Goal: Task Accomplishment & Management: Manage account settings

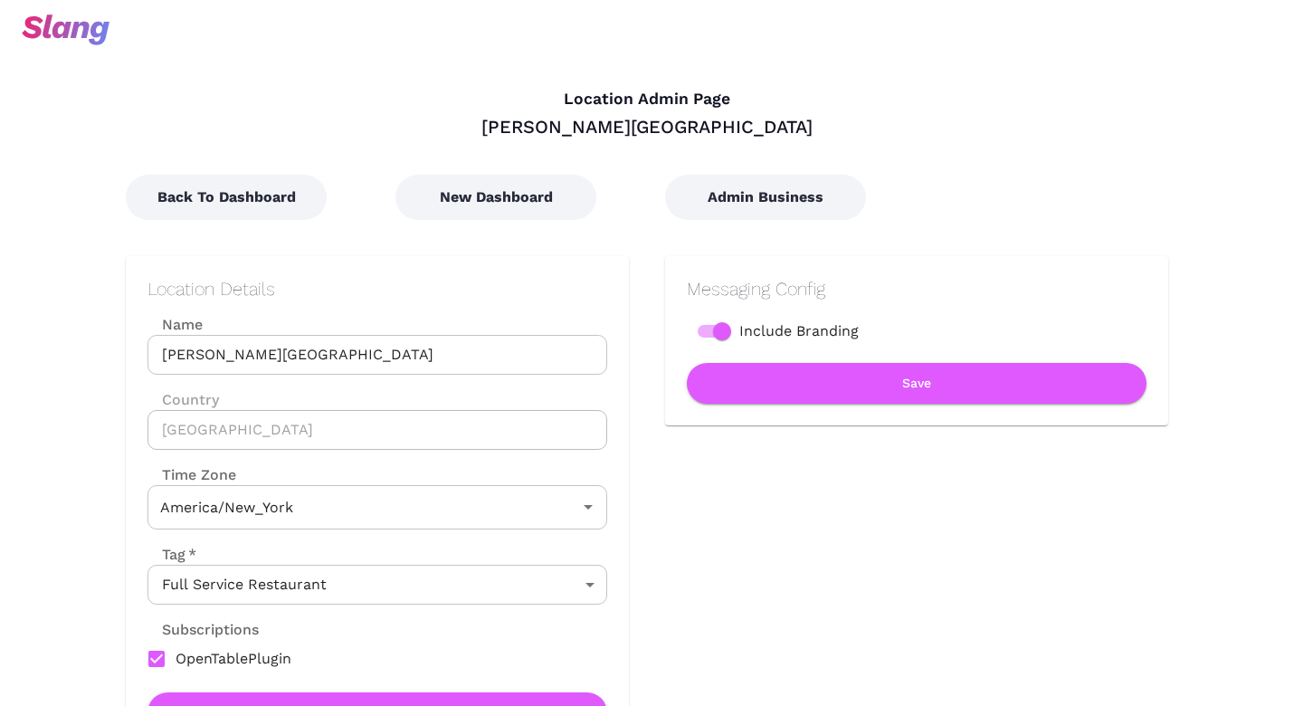
type input "Eastern Time"
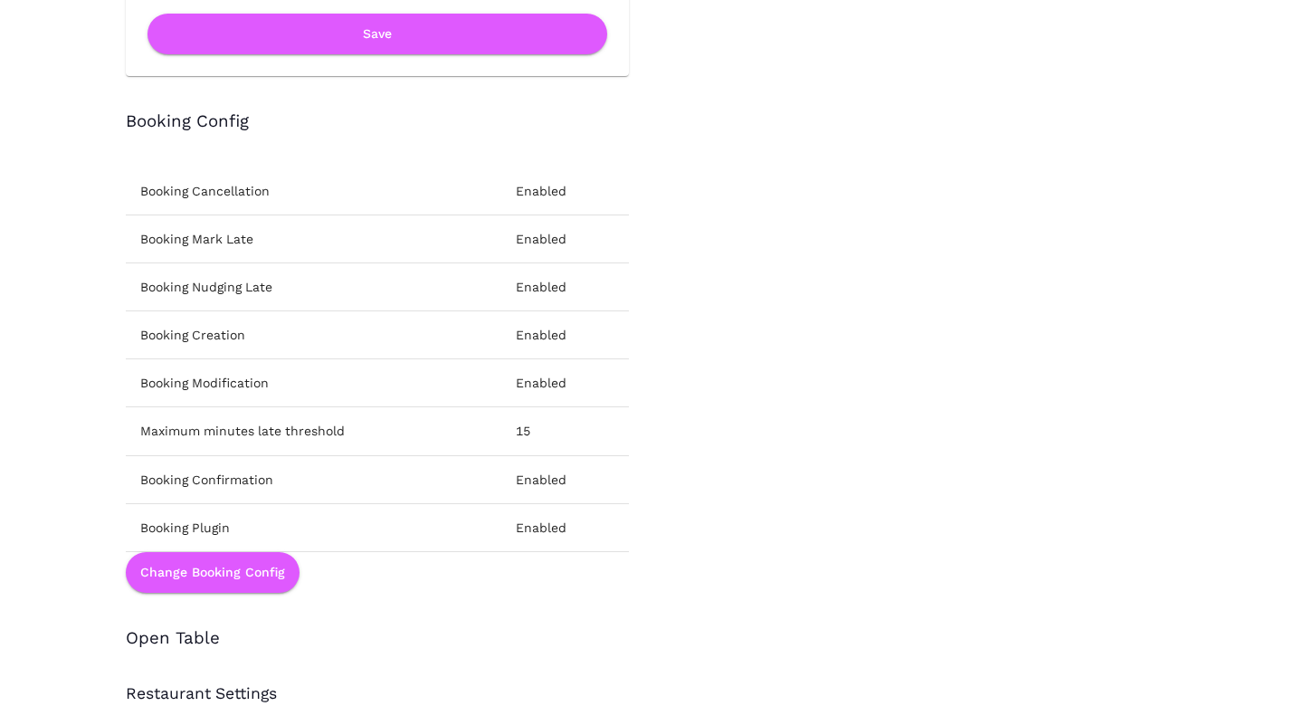
scroll to position [2077, 0]
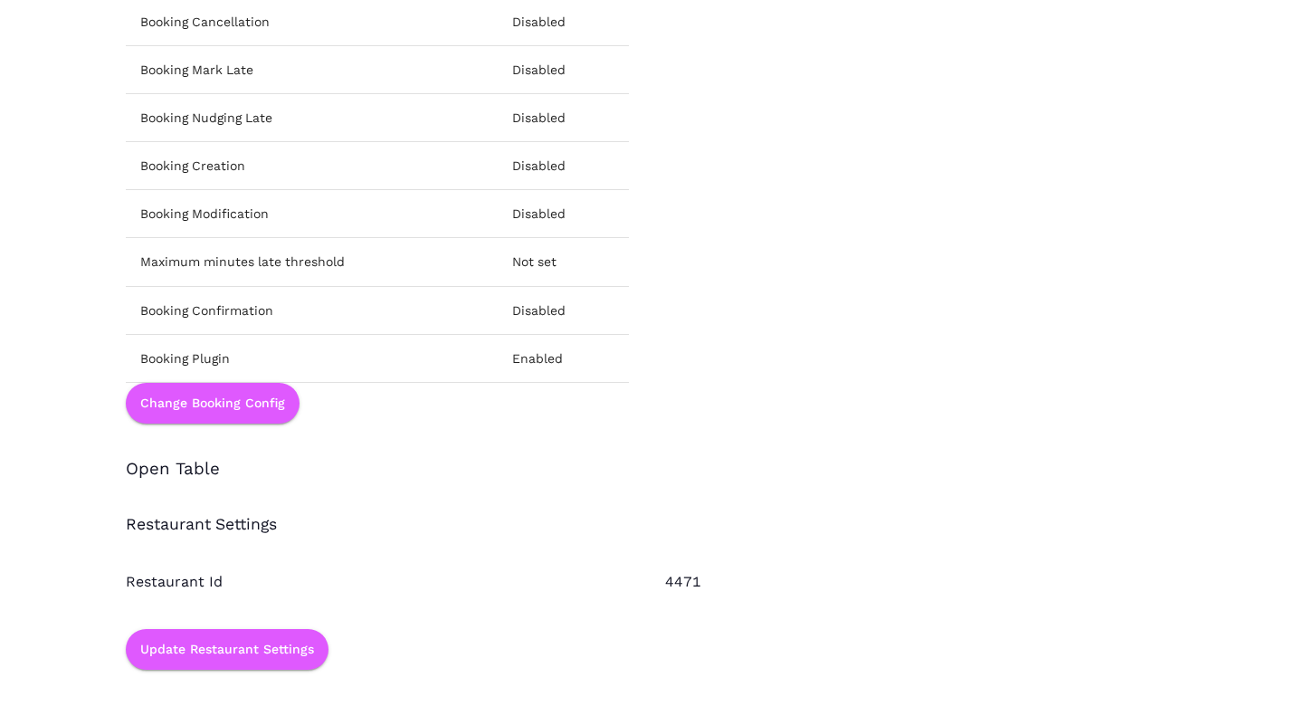
scroll to position [2259, 0]
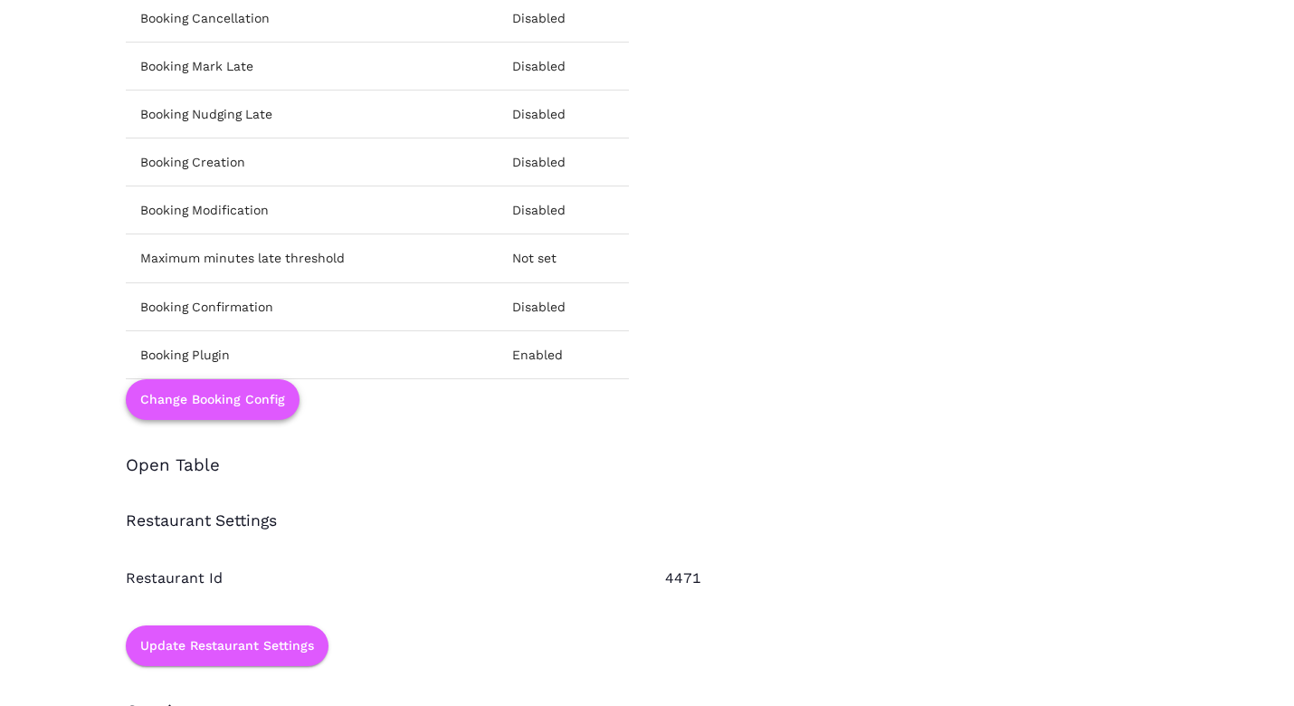
click at [233, 397] on button "Change Booking Config" at bounding box center [213, 399] width 174 height 41
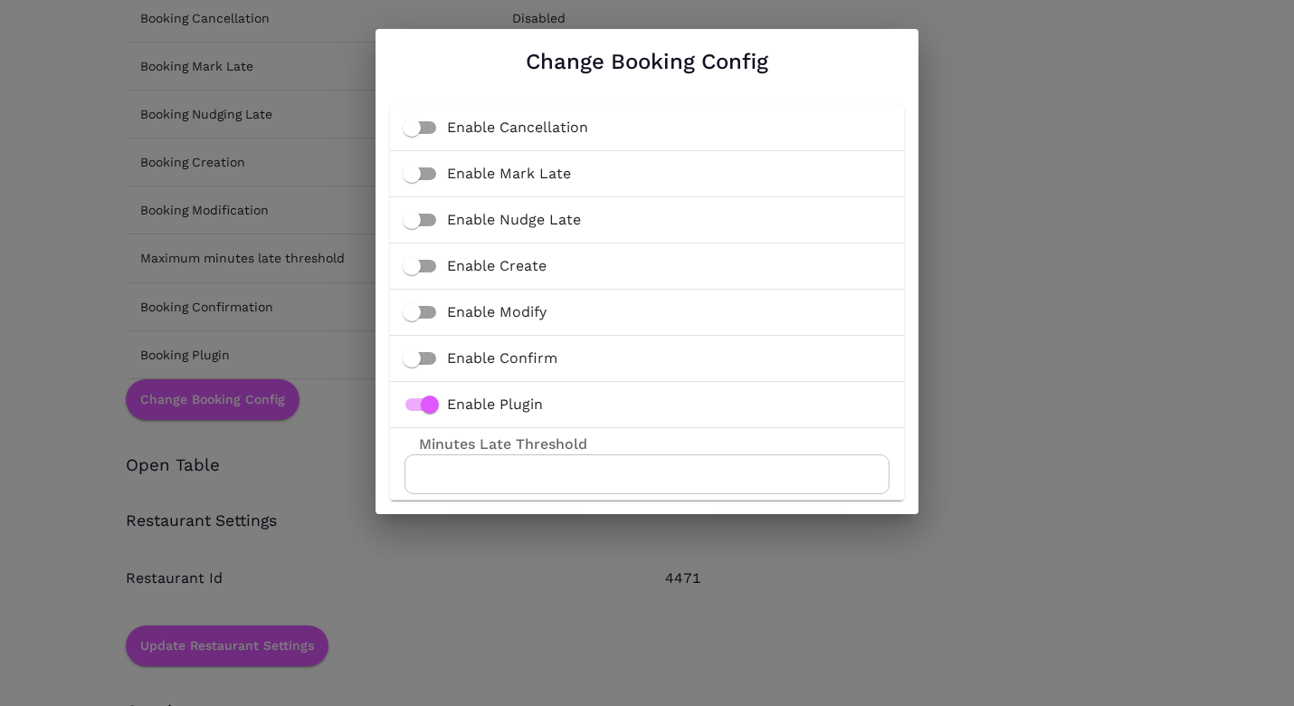
click at [257, 442] on div "Change Booking Config Enable Cancellation Enable Mark Late Enable Nudge Late En…" at bounding box center [647, 271] width 1294 height 543
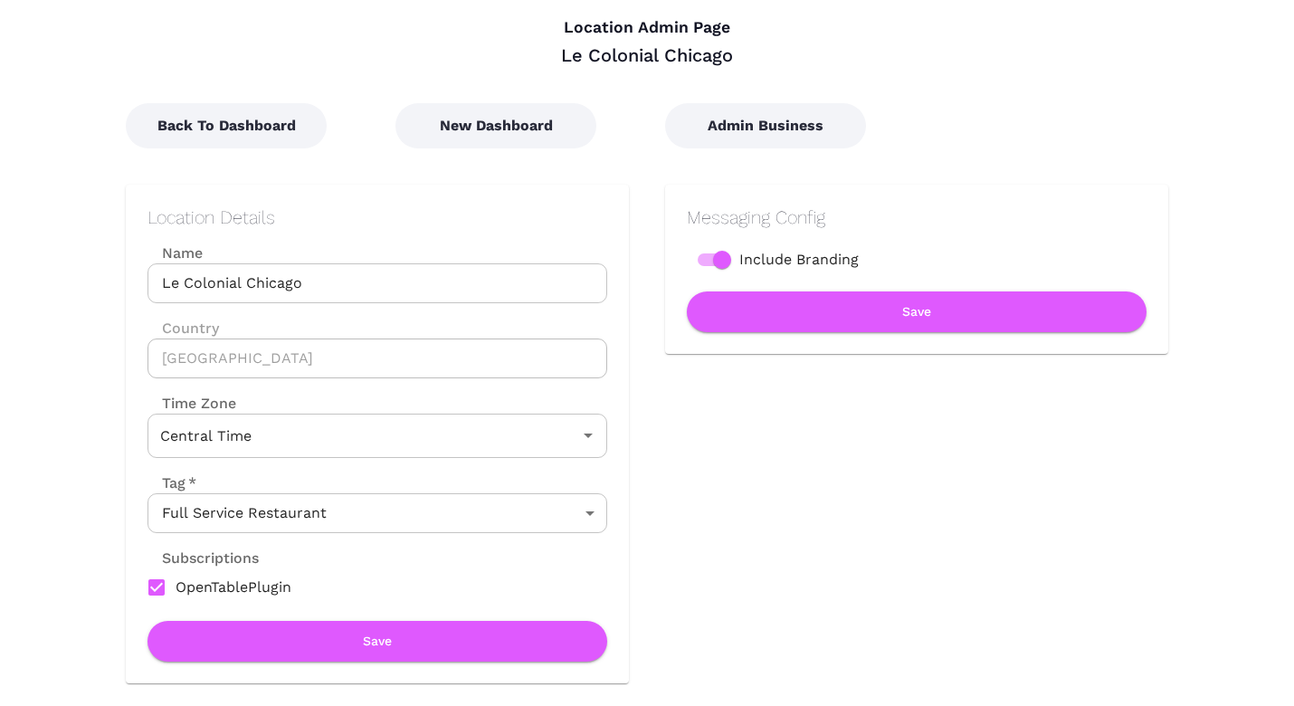
scroll to position [0, 0]
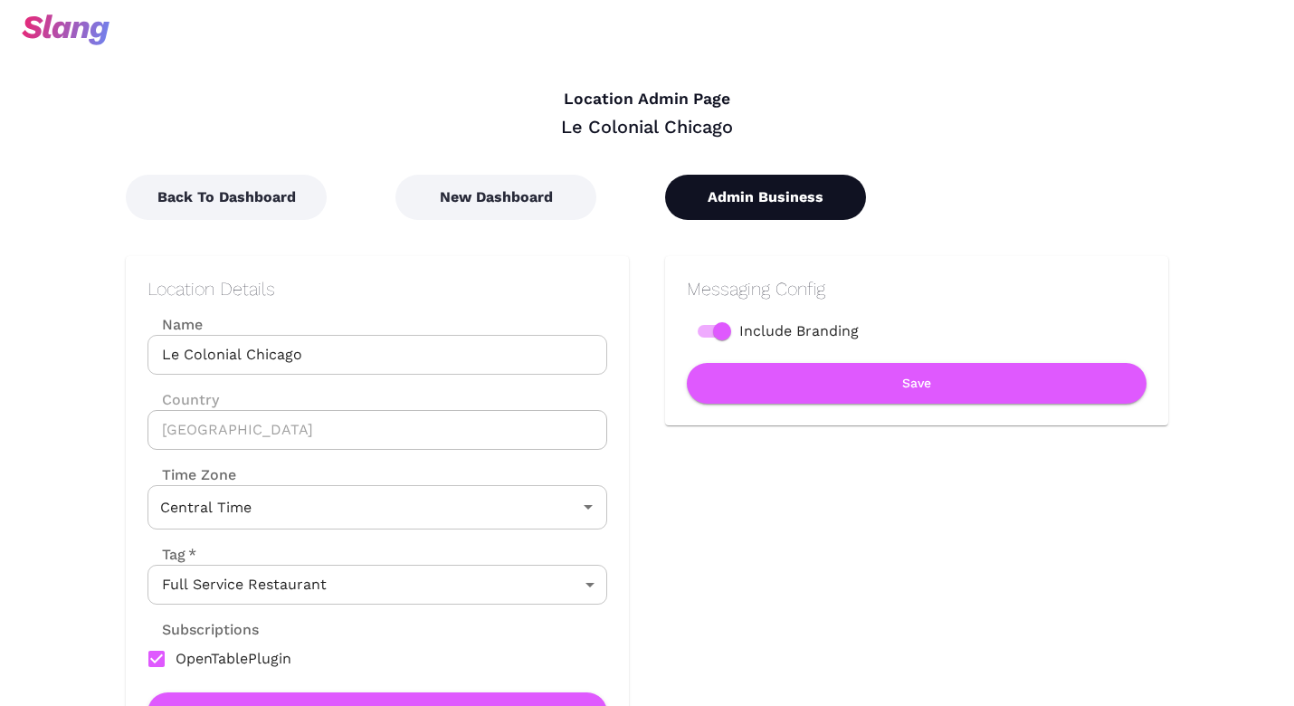
click at [727, 205] on button "Admin Business" at bounding box center [765, 197] width 201 height 45
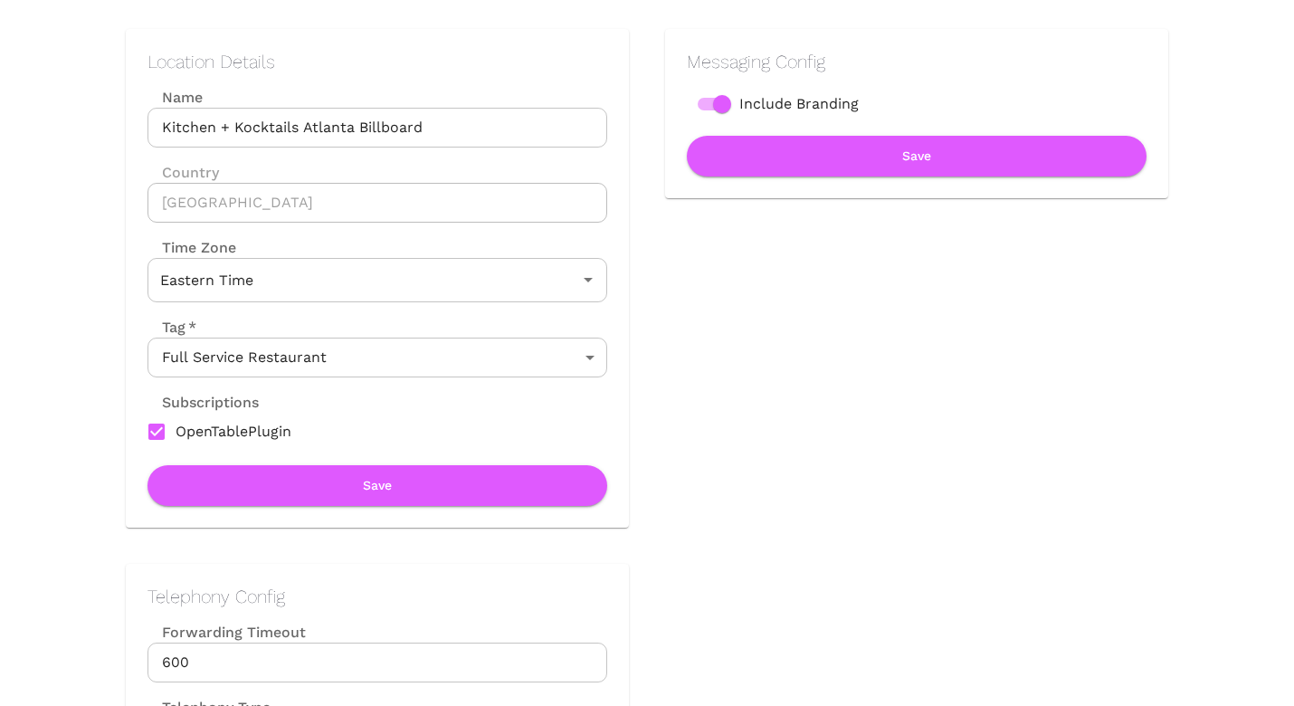
scroll to position [195, 0]
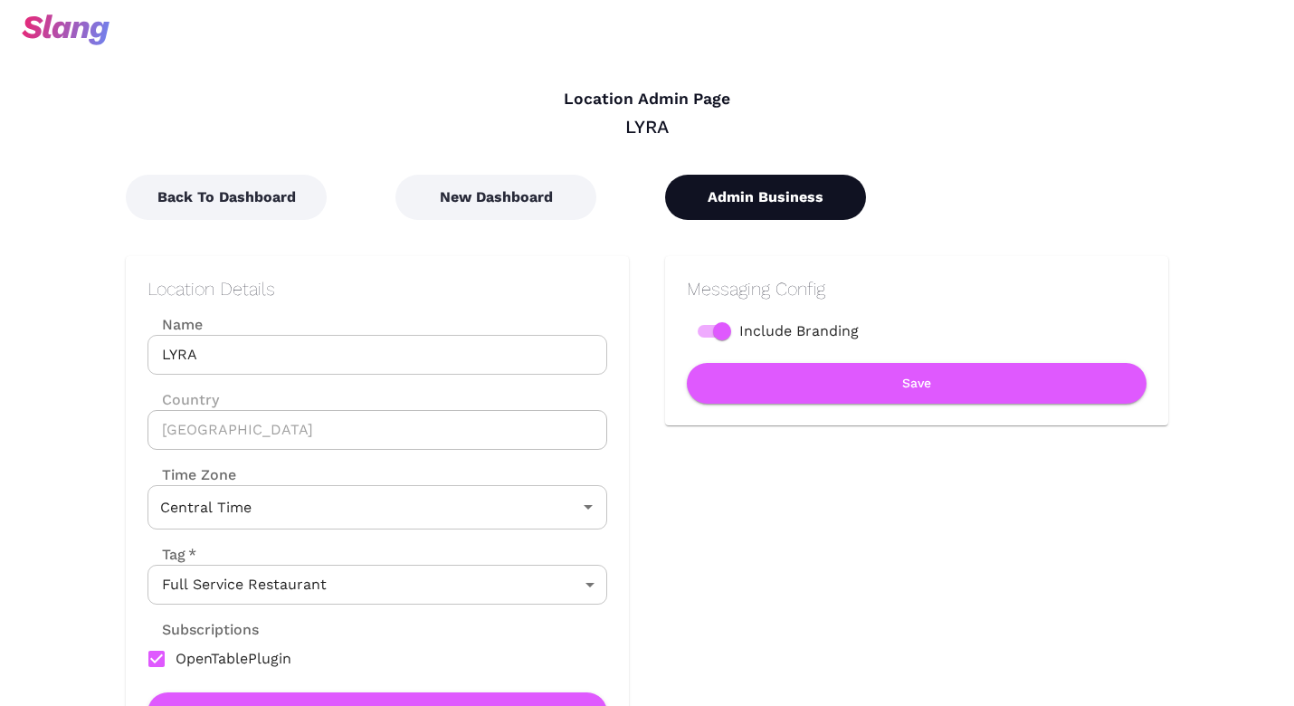
click at [757, 191] on button "Admin Business" at bounding box center [765, 197] width 201 height 45
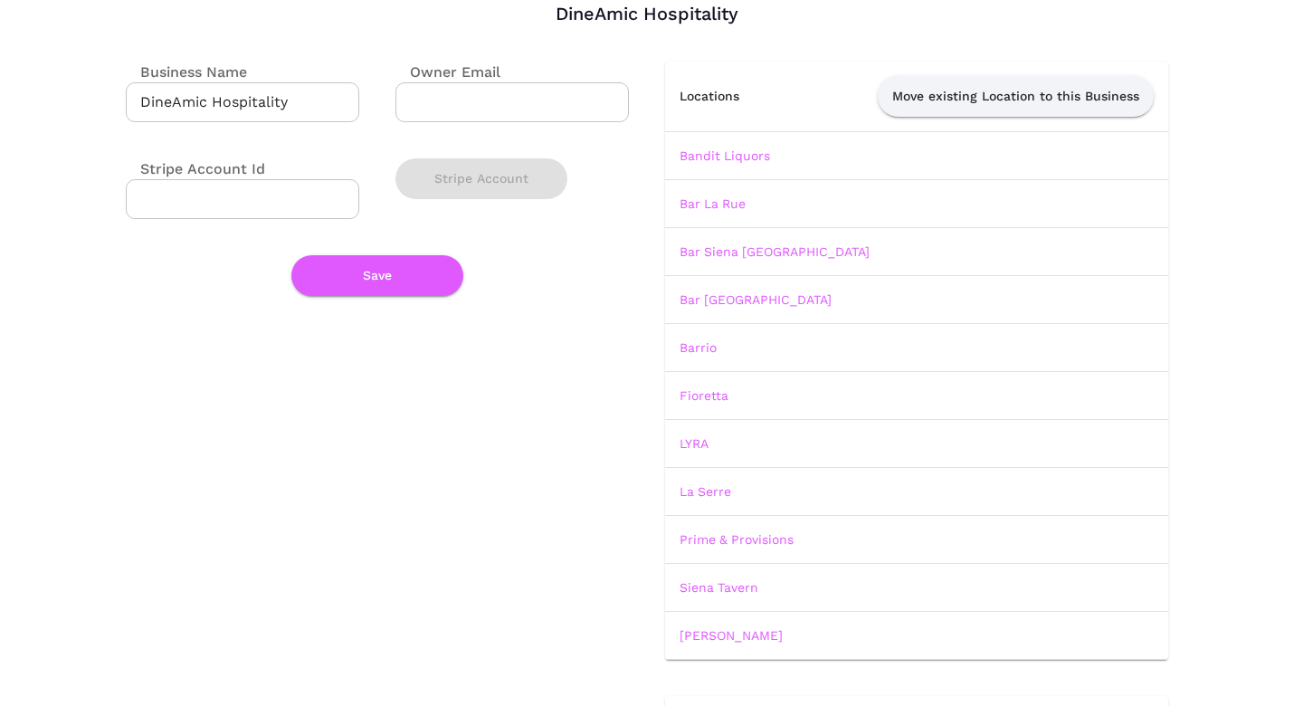
scroll to position [116, 0]
